Goal: Transaction & Acquisition: Purchase product/service

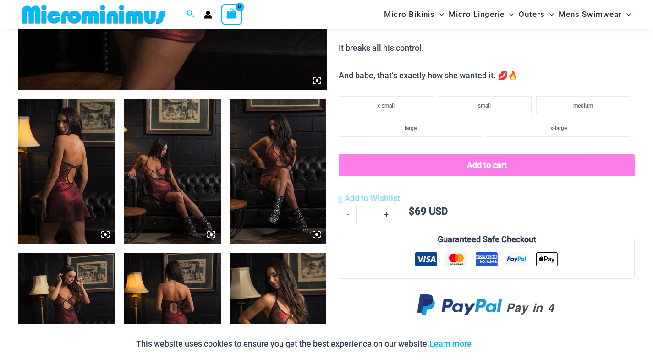
scroll to position [458, 0]
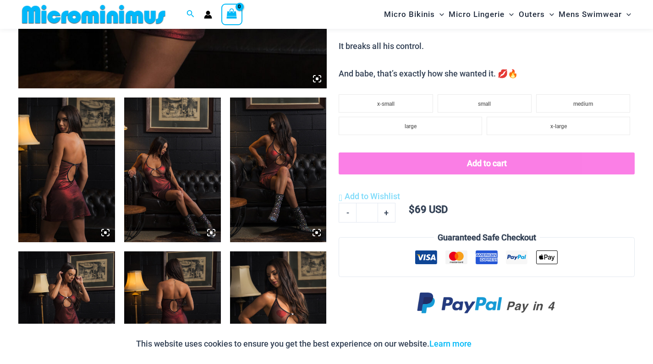
click at [61, 179] on img at bounding box center [66, 170] width 97 height 145
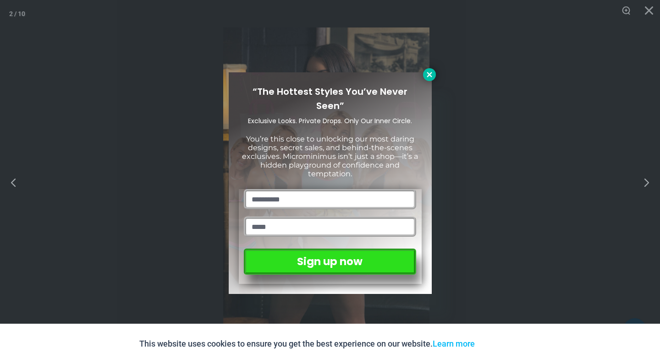
click at [427, 71] on icon at bounding box center [429, 75] width 8 height 8
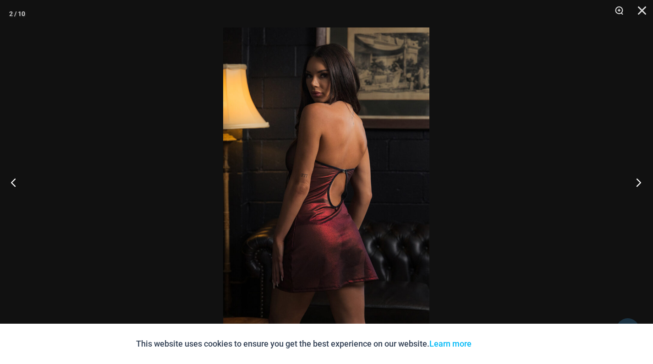
click at [637, 182] on button "Next" at bounding box center [636, 183] width 34 height 46
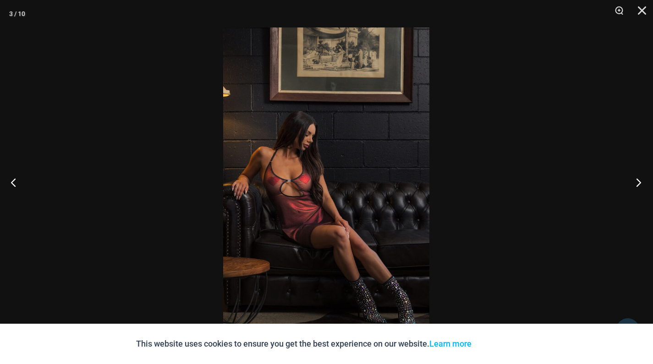
click at [637, 182] on button "Next" at bounding box center [636, 183] width 34 height 46
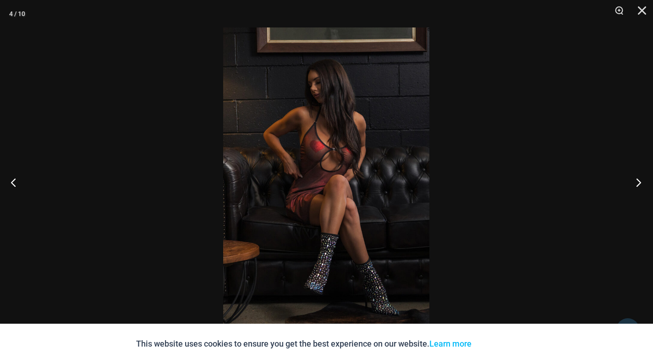
click at [637, 182] on button "Next" at bounding box center [636, 183] width 34 height 46
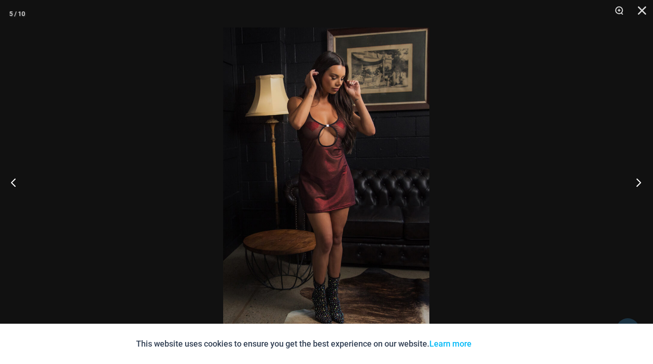
click at [637, 182] on button "Next" at bounding box center [636, 183] width 34 height 46
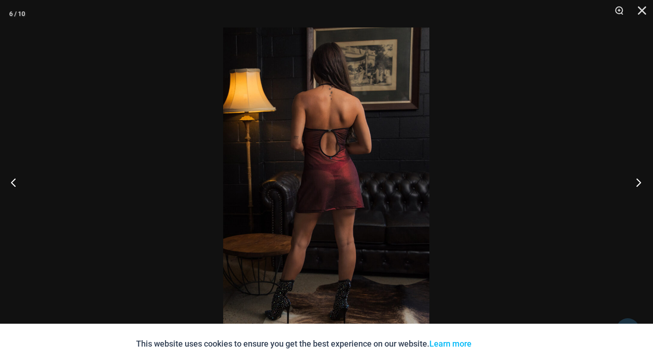
click at [637, 182] on button "Next" at bounding box center [636, 183] width 34 height 46
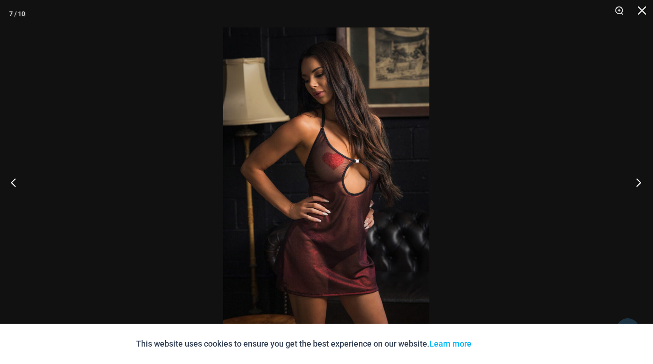
click at [637, 182] on button "Next" at bounding box center [636, 183] width 34 height 46
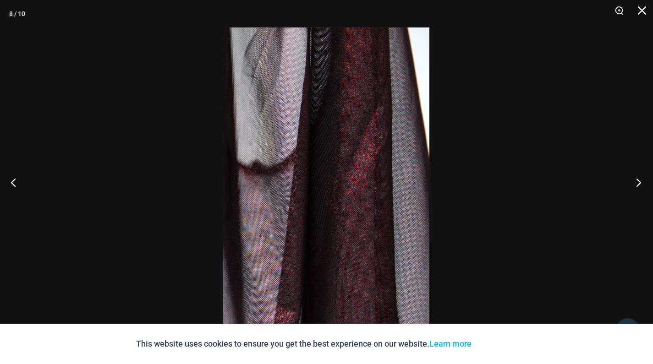
click at [637, 182] on button "Next" at bounding box center [636, 183] width 34 height 46
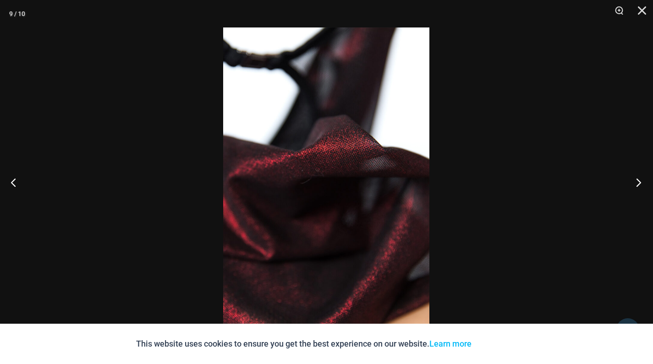
click at [637, 182] on button "Next" at bounding box center [636, 183] width 34 height 46
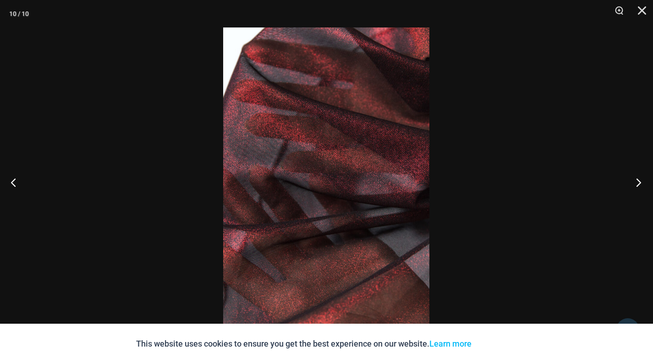
click at [637, 182] on button "Next" at bounding box center [636, 183] width 34 height 46
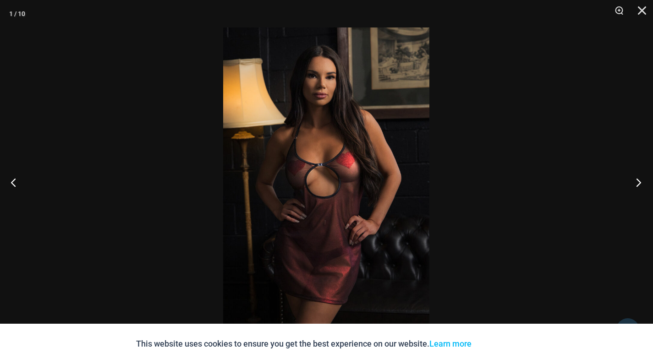
click at [637, 182] on button "Next" at bounding box center [636, 183] width 34 height 46
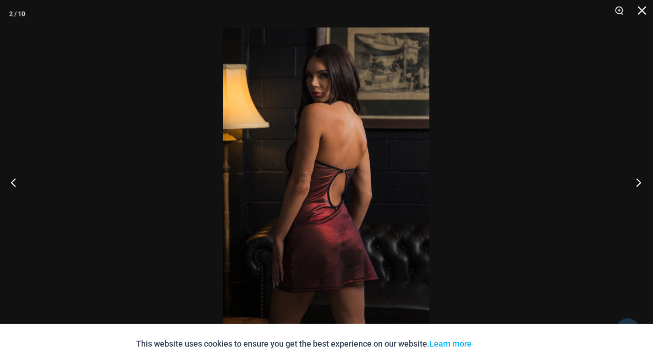
click at [637, 182] on button "Next" at bounding box center [636, 183] width 34 height 46
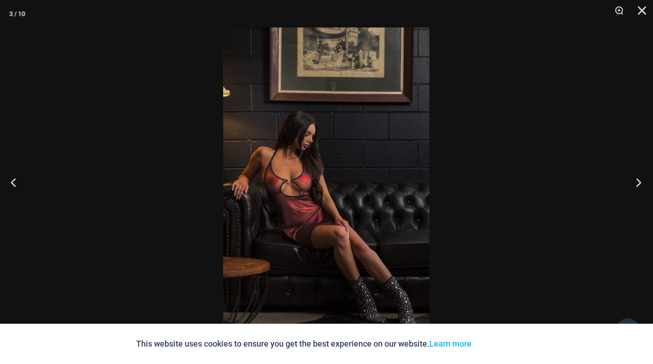
click at [637, 182] on button "Next" at bounding box center [636, 183] width 34 height 46
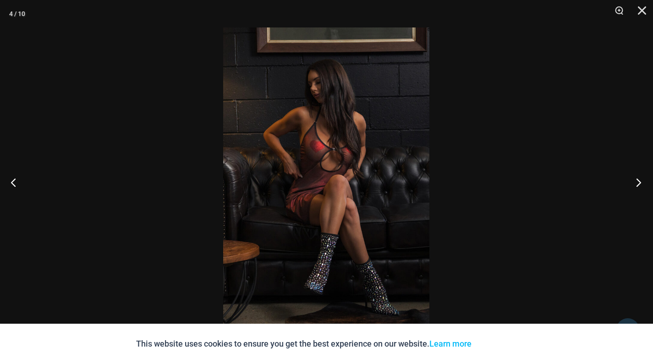
click at [637, 182] on button "Next" at bounding box center [636, 183] width 34 height 46
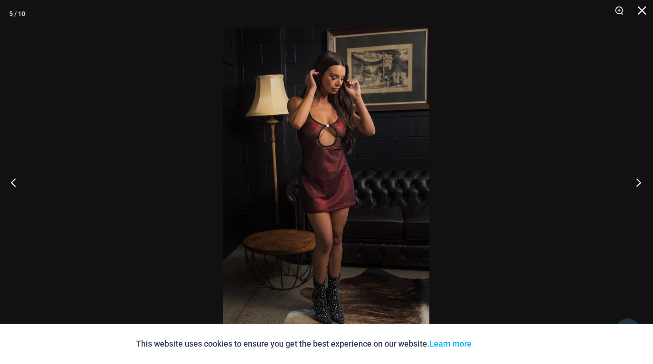
click at [637, 182] on button "Next" at bounding box center [636, 183] width 34 height 46
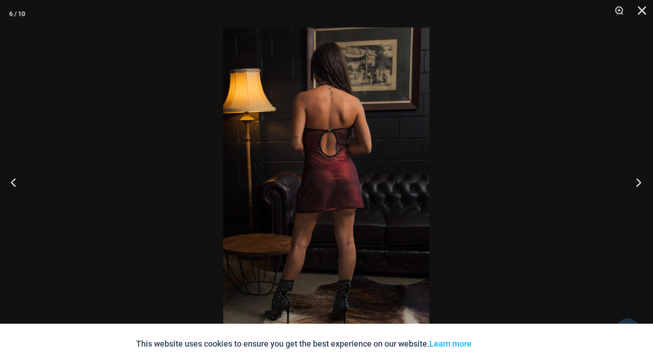
click at [637, 182] on button "Next" at bounding box center [636, 183] width 34 height 46
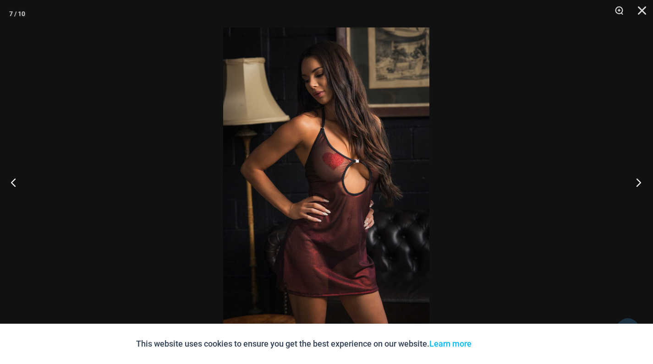
click at [637, 182] on button "Next" at bounding box center [636, 183] width 34 height 46
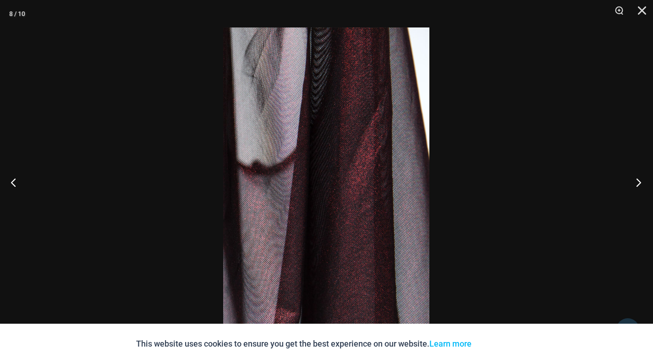
click at [637, 182] on button "Next" at bounding box center [636, 183] width 34 height 46
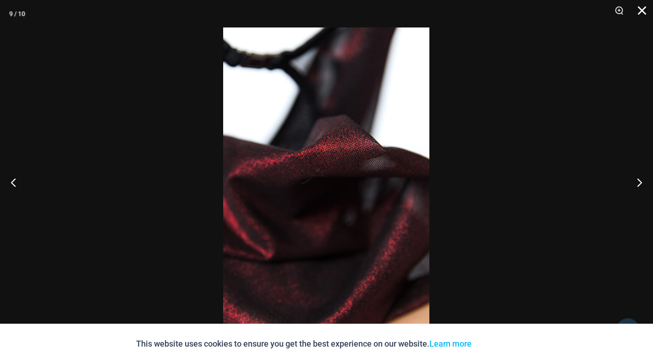
click at [643, 12] on button "Close" at bounding box center [639, 14] width 23 height 28
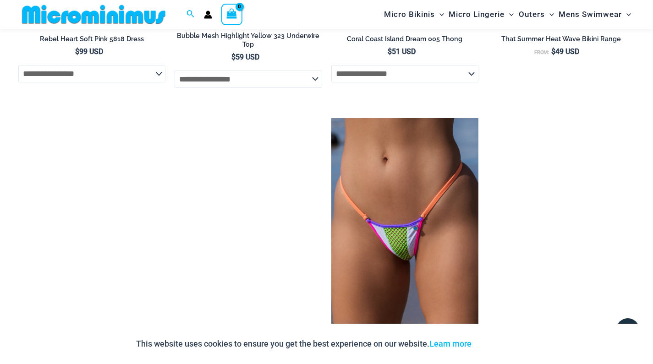
scroll to position [2206, 0]
